Goal: Transaction & Acquisition: Subscribe to service/newsletter

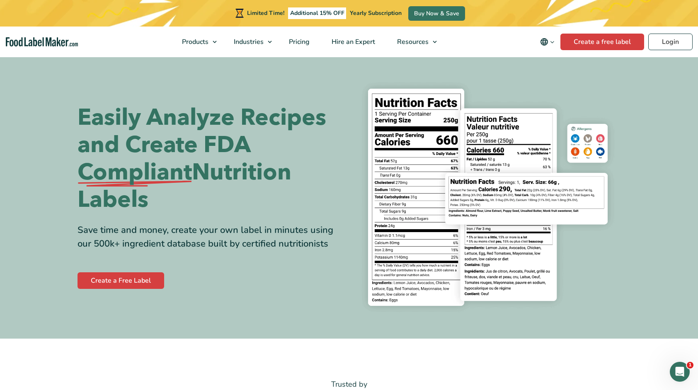
click at [244, 312] on div "Easily Analyze Recipes and Create FDA Compliant Nutrition Labels Save time and …" at bounding box center [349, 197] width 543 height 243
click at [316, 301] on div "Easily Analyze Recipes and Create FDA Compliant Nutrition Labels Save time and …" at bounding box center [349, 197] width 543 height 243
click at [313, 312] on div "Easily Analyze Recipes and Create FDA Compliant Nutrition Labels Save time and …" at bounding box center [349, 197] width 543 height 243
click at [306, 44] on span "Pricing" at bounding box center [298, 41] width 24 height 9
